Goal: Find specific page/section: Find specific page/section

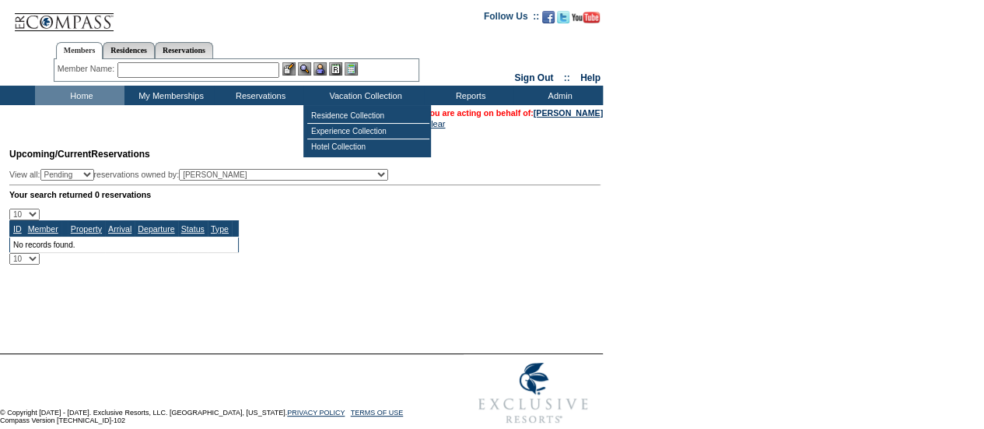
click at [409, 261] on div "10 25 50 100 500 ID Member Property Arrival Departure Status Type No records fo…" at bounding box center [304, 236] width 591 height 56
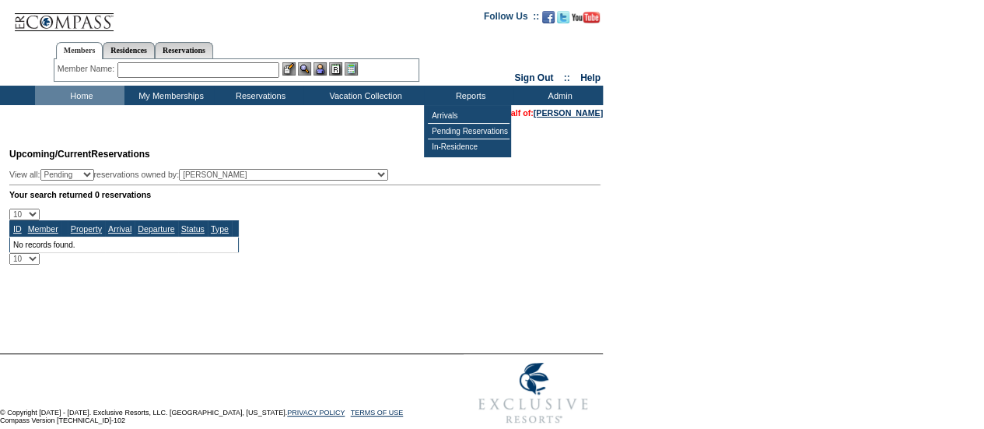
click at [551, 167] on td "Upcoming/Current Reservations View all: Pending Confirmed Cancelled TempHold re…" at bounding box center [302, 201] width 595 height 125
click at [528, 233] on div "10 25 50 100 500 ID Member Property Arrival Departure Status Type No records fo…" at bounding box center [304, 236] width 591 height 56
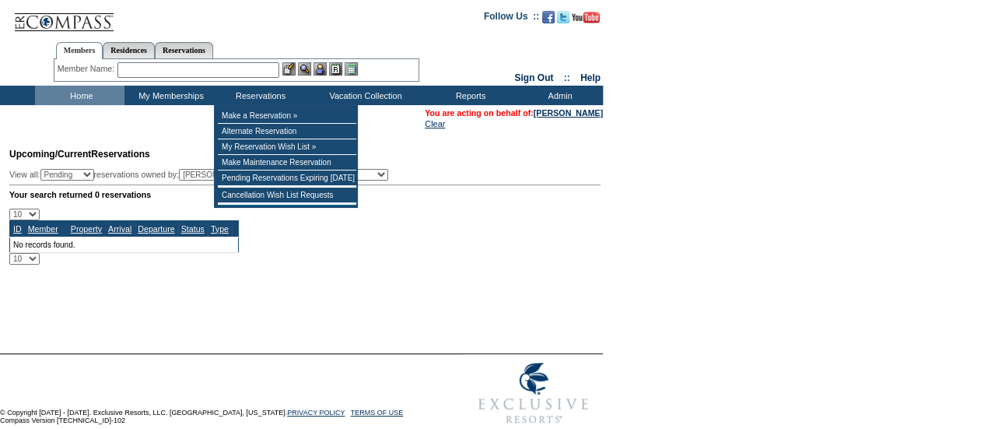
click at [236, 73] on input "text" at bounding box center [198, 70] width 162 height 16
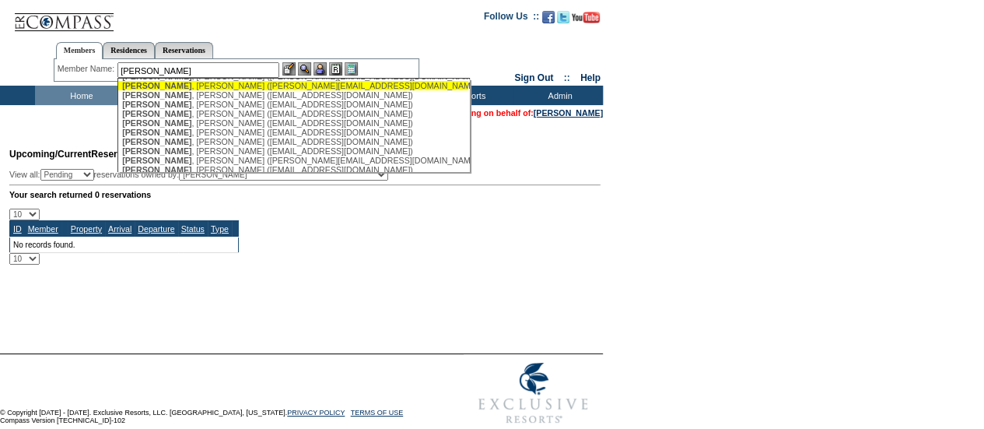
scroll to position [37, 0]
type input "[PERSON_NAME]"
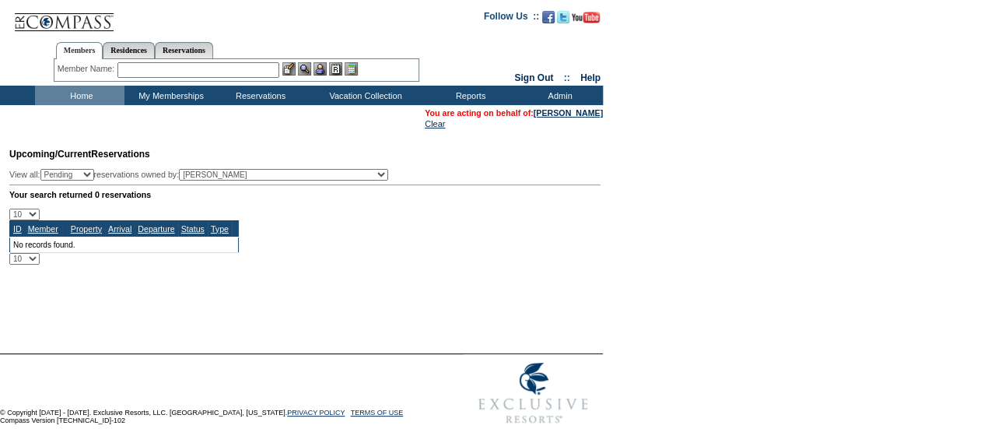
scroll to position [0, 0]
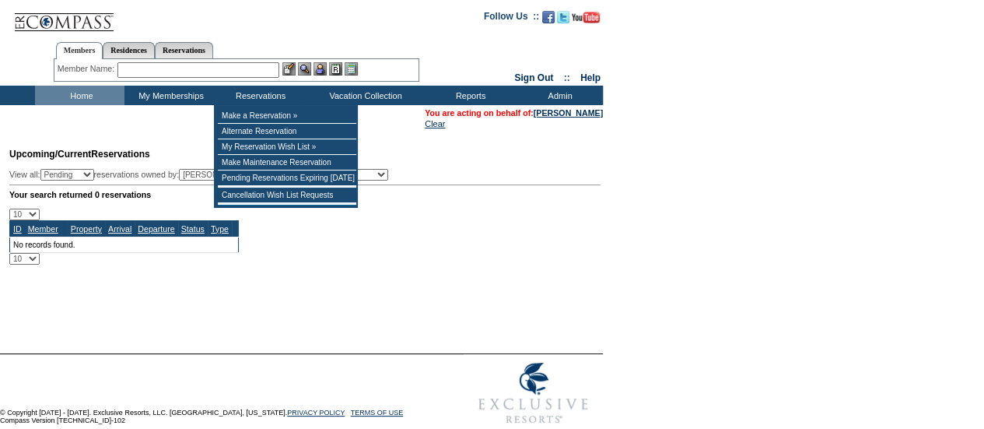
click at [271, 71] on input "text" at bounding box center [198, 70] width 162 height 16
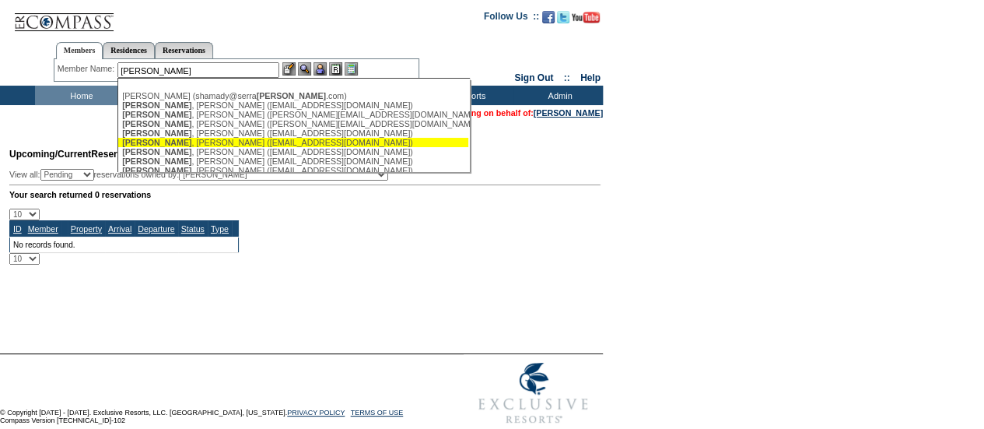
scroll to position [1, 0]
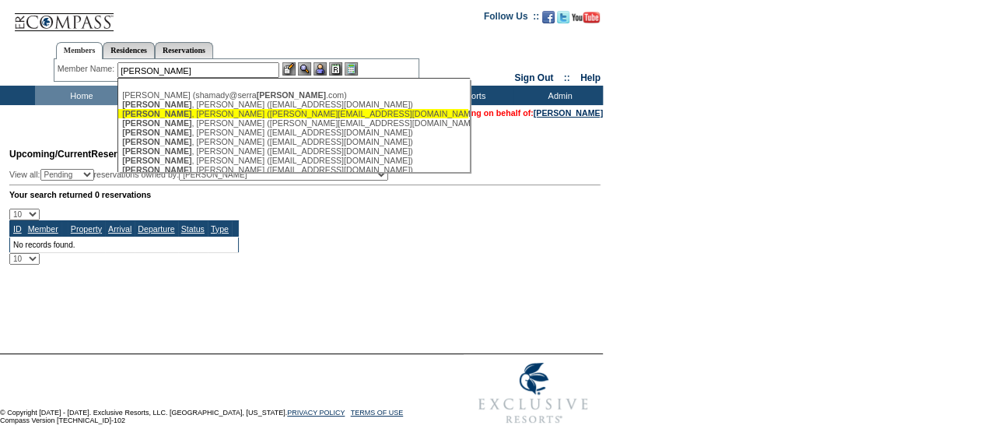
type input "[PERSON_NAME]"
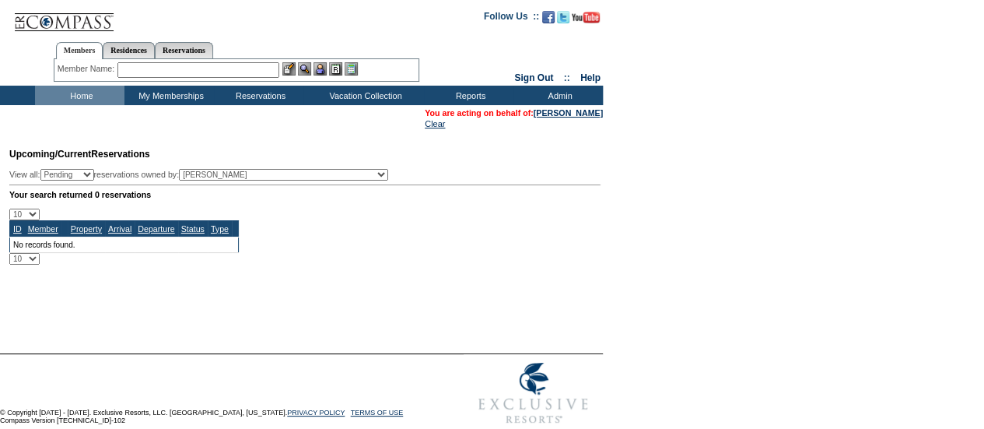
scroll to position [0, 0]
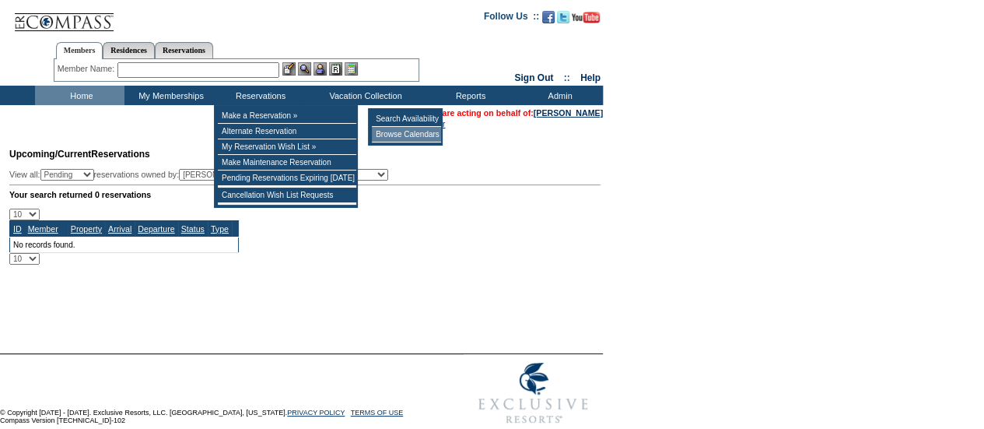
click at [422, 128] on td "Browse Calendars" at bounding box center [406, 135] width 69 height 16
